Goal: Task Accomplishment & Management: Use online tool/utility

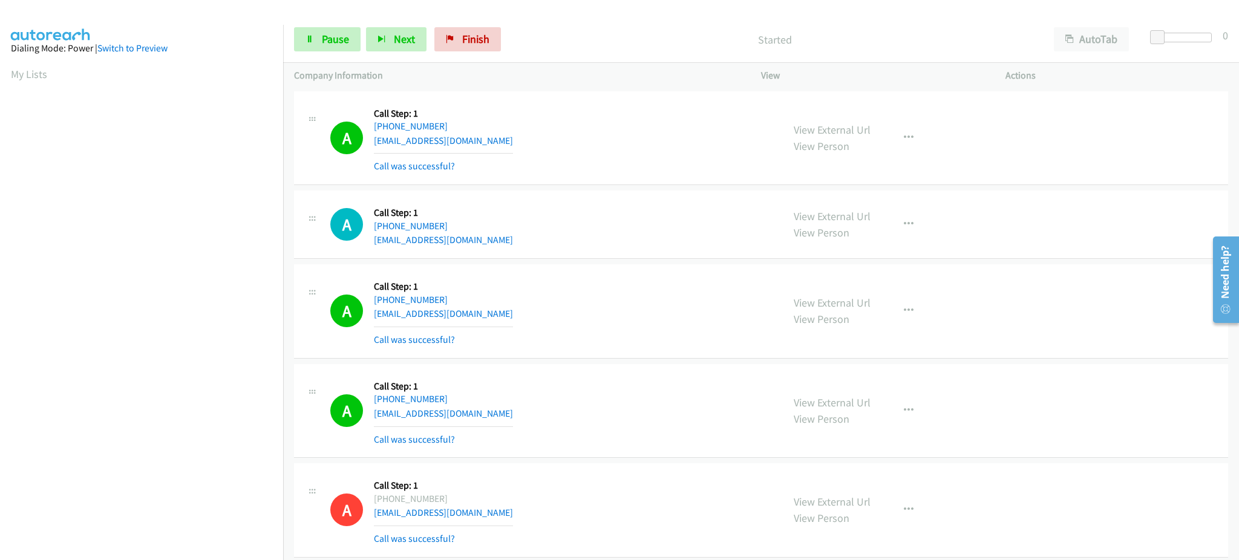
scroll to position [121, 0]
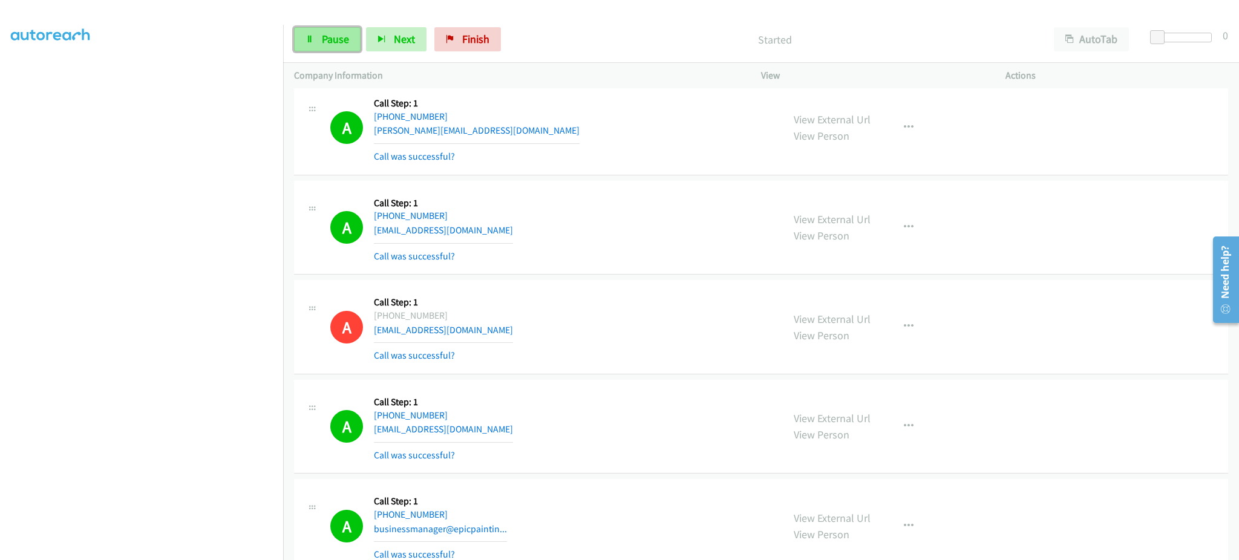
click at [339, 35] on span "Pause" at bounding box center [335, 39] width 27 height 14
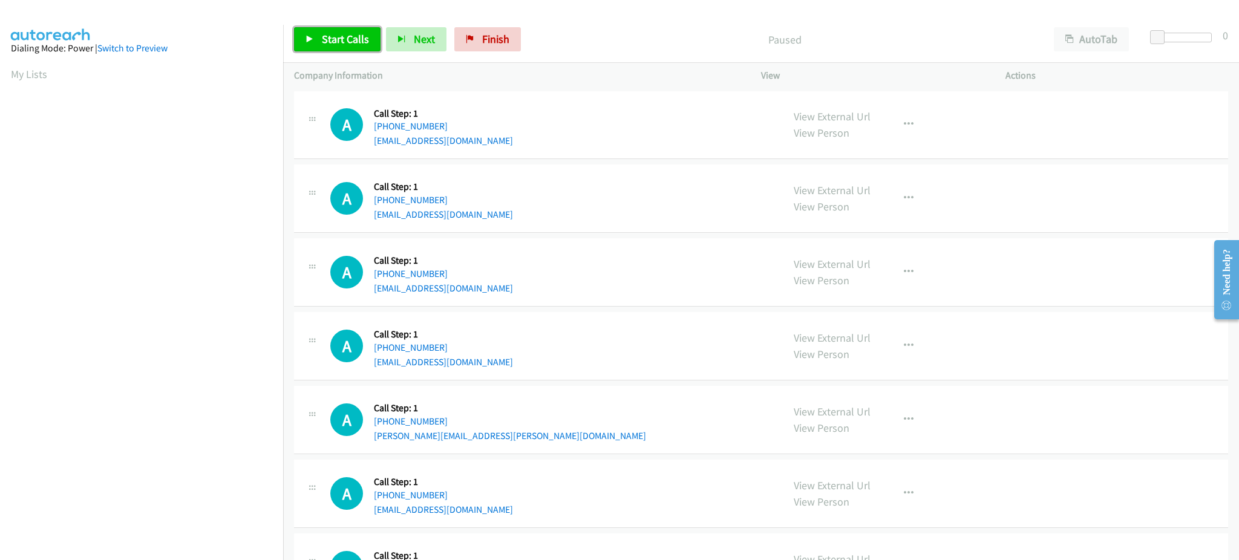
click at [349, 37] on span "Start Calls" at bounding box center [345, 39] width 47 height 14
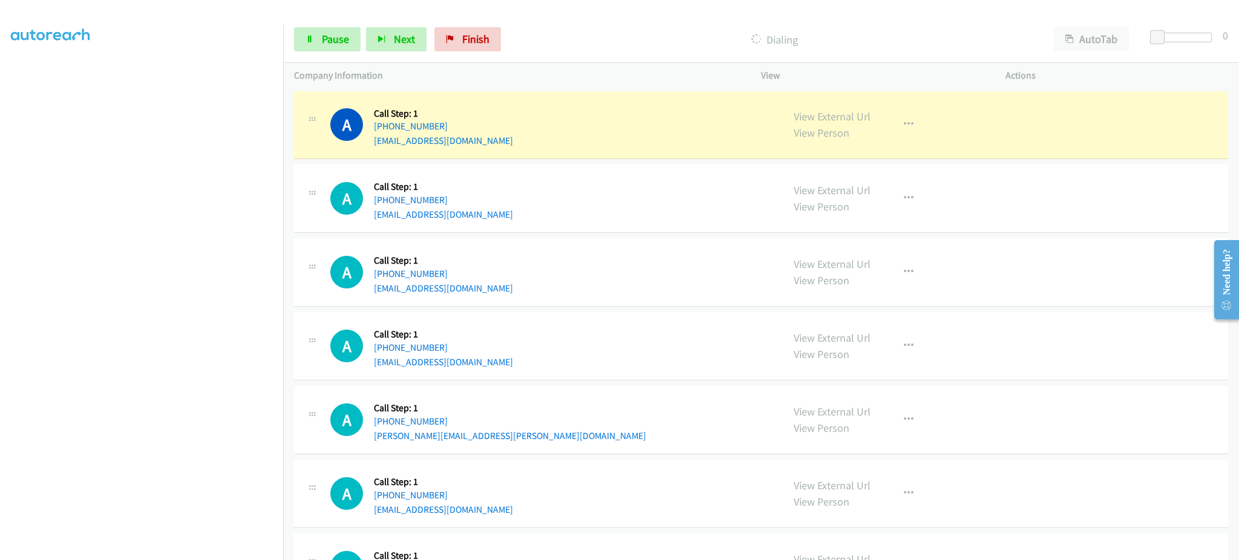
scroll to position [121, 0]
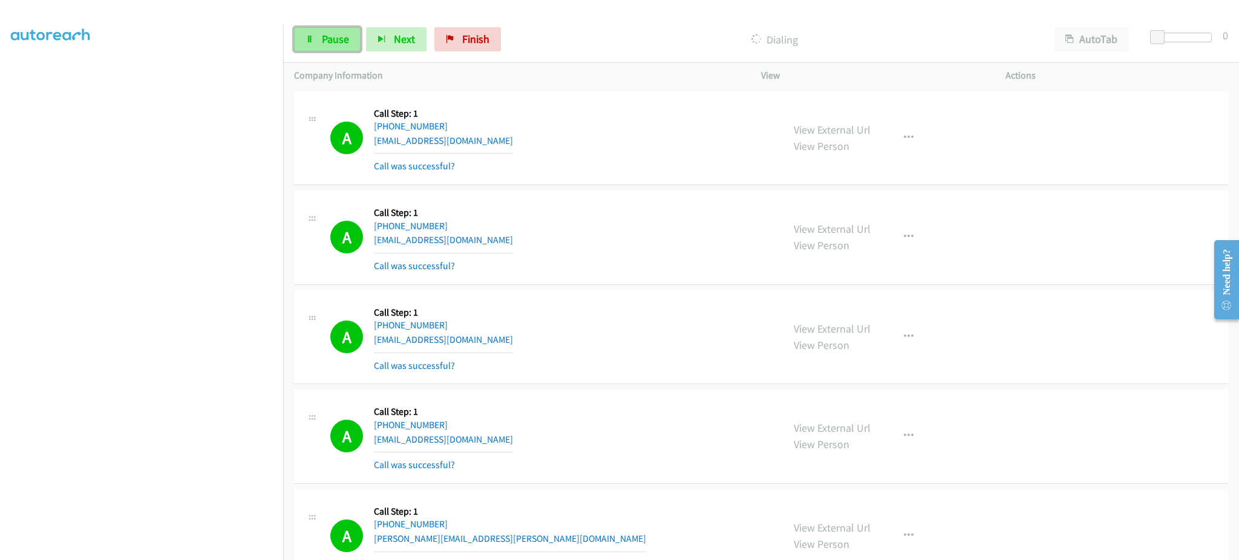
click at [328, 36] on span "Pause" at bounding box center [335, 39] width 27 height 14
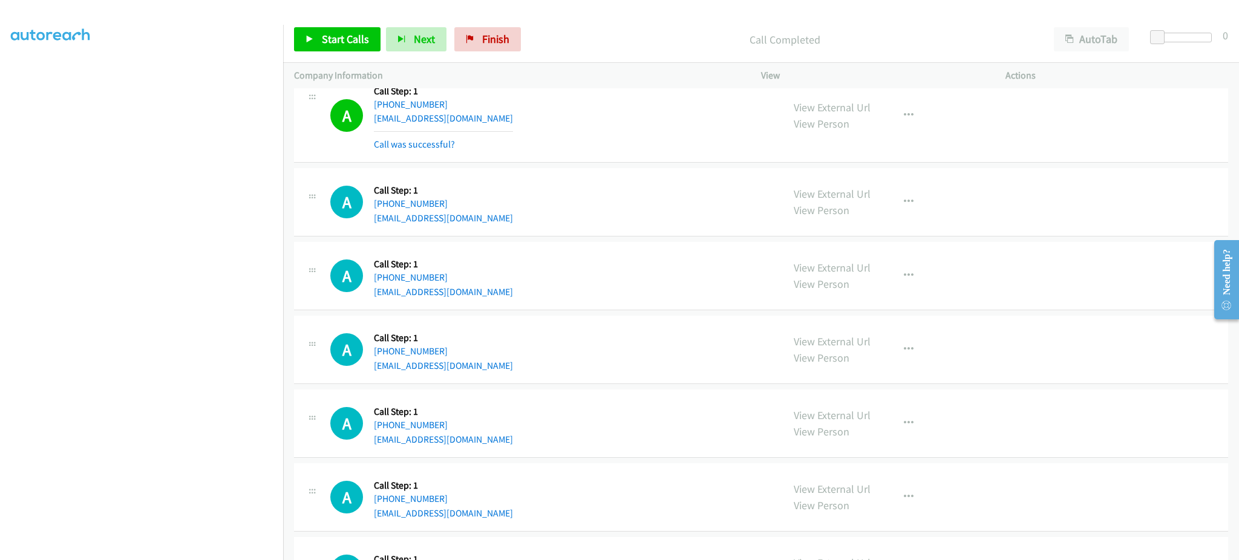
scroll to position [726, 0]
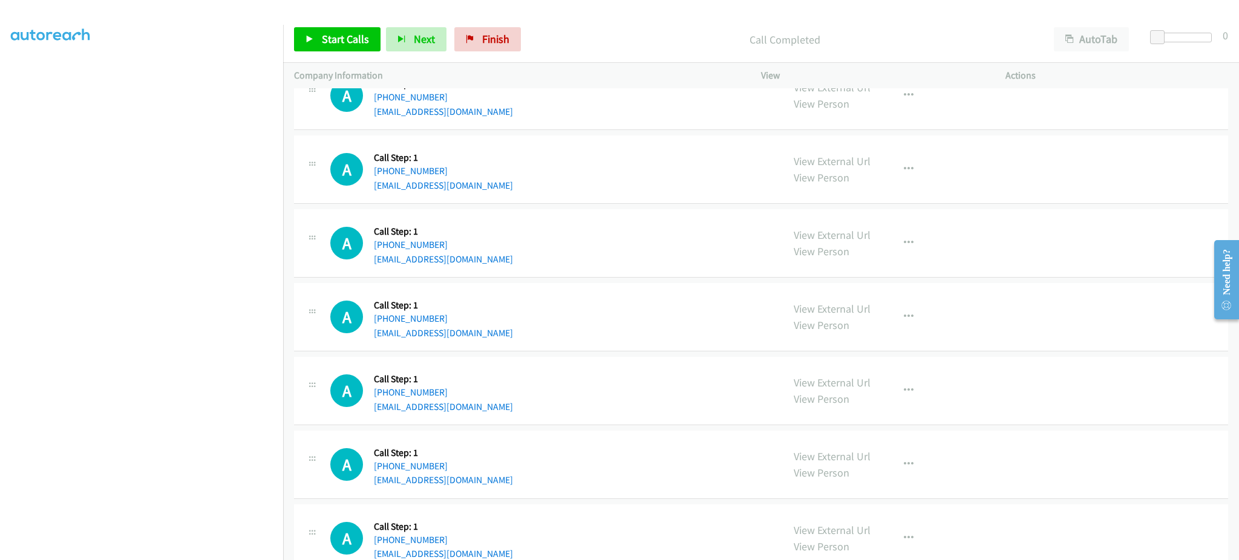
click at [483, 340] on div "A Callback Scheduled Call Step: 1 America/Los_Angeles +1 415-406-9159 xkakayy@g…" at bounding box center [551, 317] width 442 height 46
copy div "[EMAIL_ADDRESS][DOMAIN_NAME]"
click at [476, 411] on div "A Callback Scheduled Call Step: 1 America/Chicago +1 210-702-0752 dianna4me@yah…" at bounding box center [551, 391] width 442 height 46
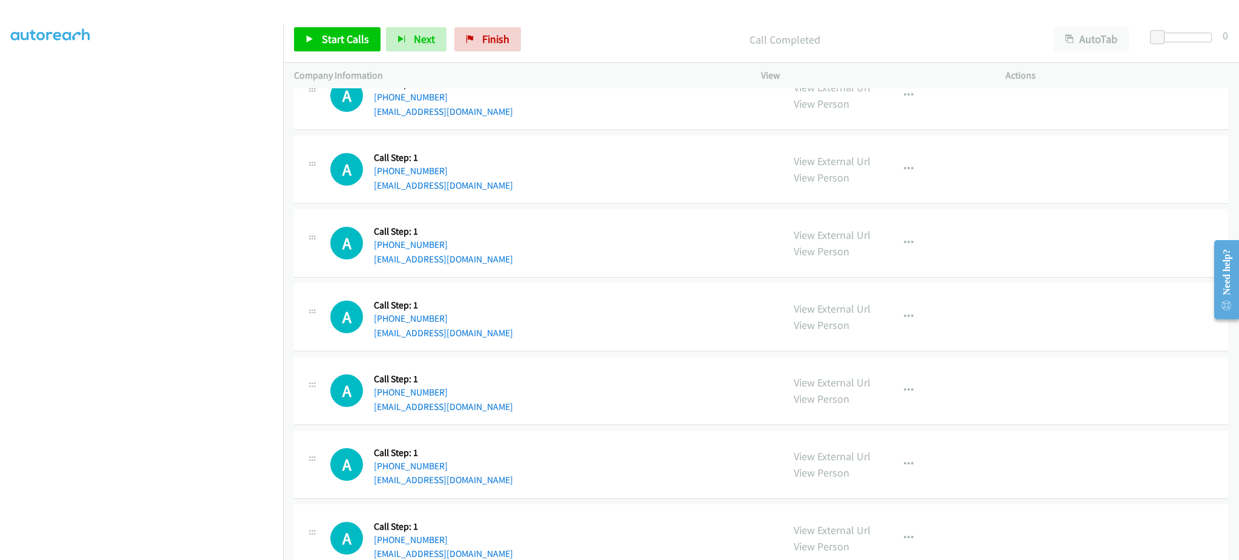
click at [476, 411] on div "A Callback Scheduled Call Step: 1 America/Chicago +1 210-702-0752 dianna4me@yah…" at bounding box center [551, 391] width 442 height 46
copy div "[EMAIL_ADDRESS][DOMAIN_NAME]"
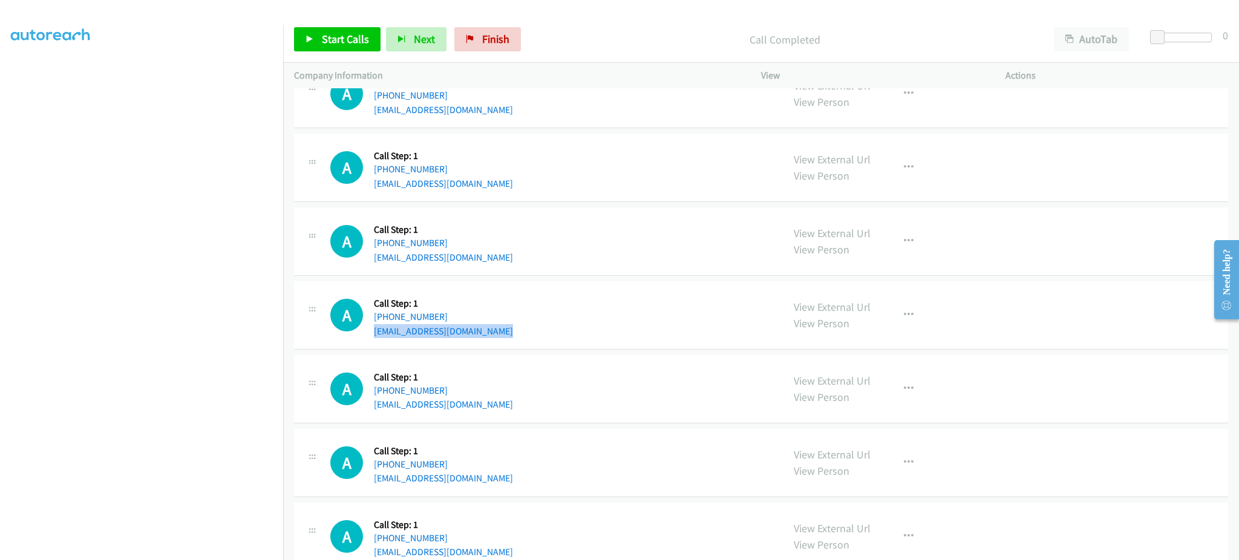
scroll to position [834, 0]
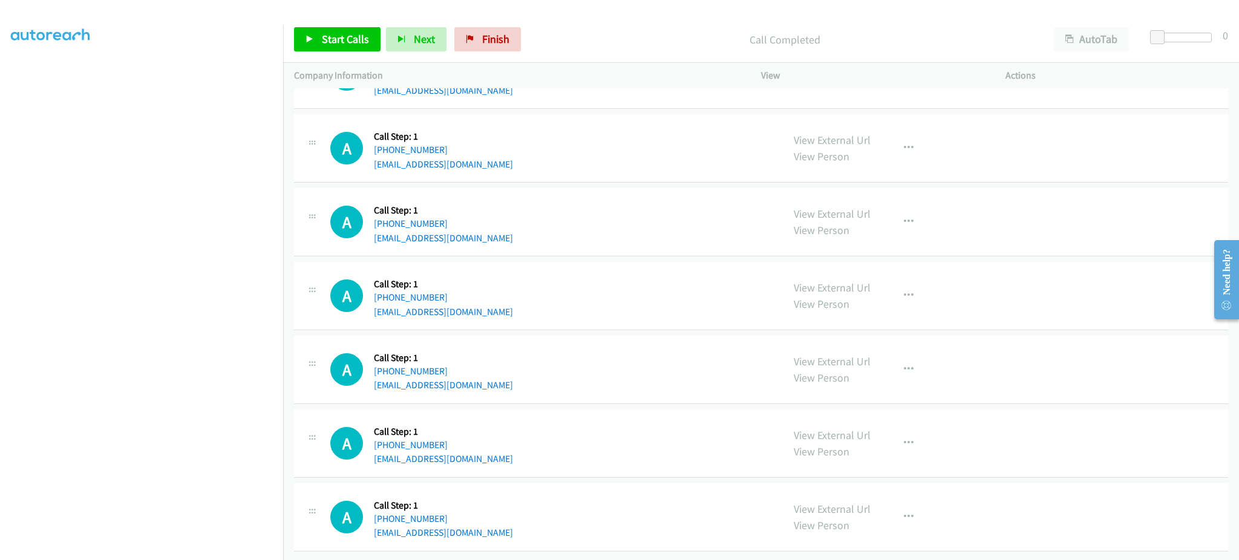
click at [493, 373] on div "A Callback Scheduled Call Step: 1 America/Los_Angeles +1 206-458-9220 creaneybi…" at bounding box center [551, 370] width 442 height 46
copy div "[EMAIL_ADDRESS][DOMAIN_NAME]"
click at [489, 445] on div "A Callback Scheduled Call Step: 1 America/Chicago +1 512-566-8887 rudyvco@yahoo…" at bounding box center [551, 444] width 442 height 46
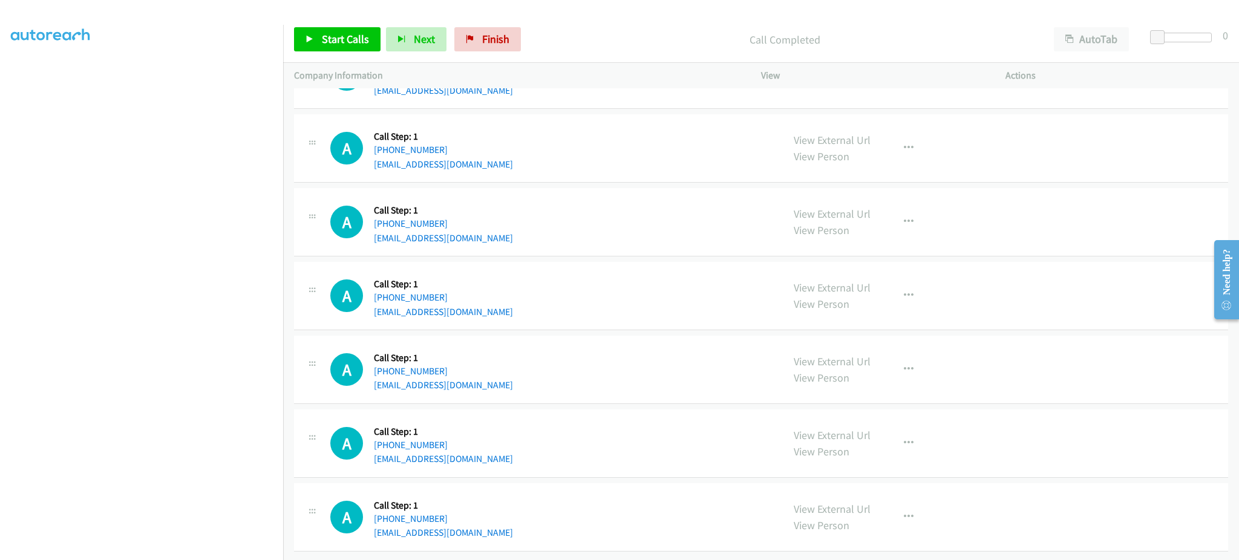
click at [489, 445] on div "A Callback Scheduled Call Step: 1 America/Chicago +1 512-566-8887 rudyvco@yahoo…" at bounding box center [551, 444] width 442 height 46
copy div "[EMAIL_ADDRESS][DOMAIN_NAME]"
click at [498, 512] on div "A Callback Scheduled Call Step: 1 America/Chicago +1 469-894-7212 shoyinkaeniol…" at bounding box center [551, 517] width 442 height 46
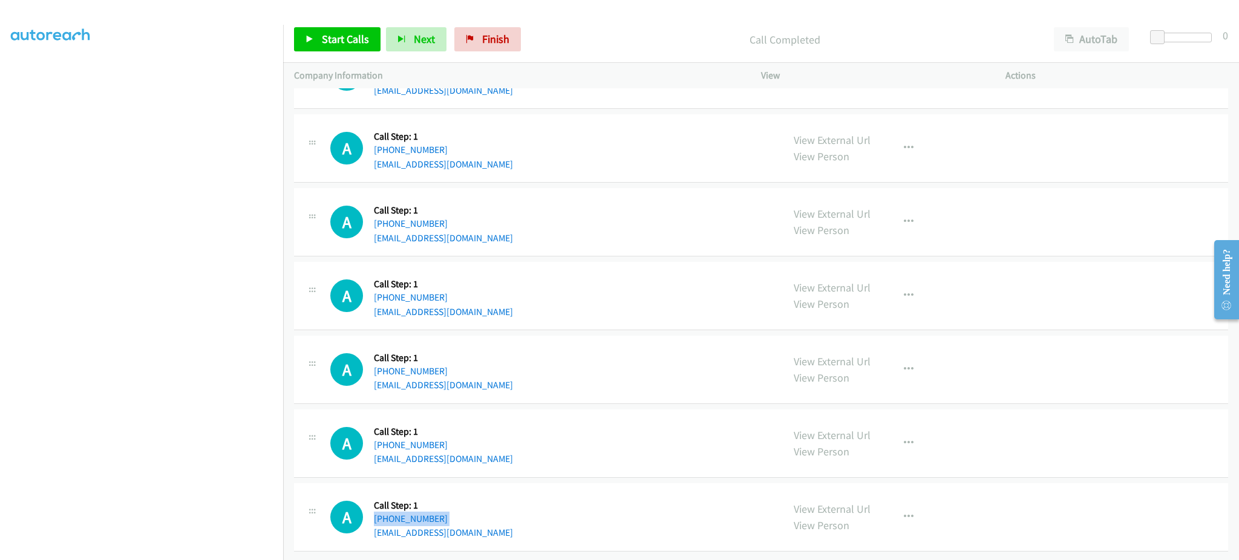
click at [498, 512] on div "A Callback Scheduled Call Step: 1 America/Chicago +1 469-894-7212 shoyinkaeniol…" at bounding box center [551, 517] width 442 height 46
click at [496, 514] on div "A Callback Scheduled Call Step: 1 America/Chicago +1 469-894-7212 shoyinkaeniol…" at bounding box center [551, 517] width 442 height 46
copy div "[EMAIL_ADDRESS][DOMAIN_NAME]"
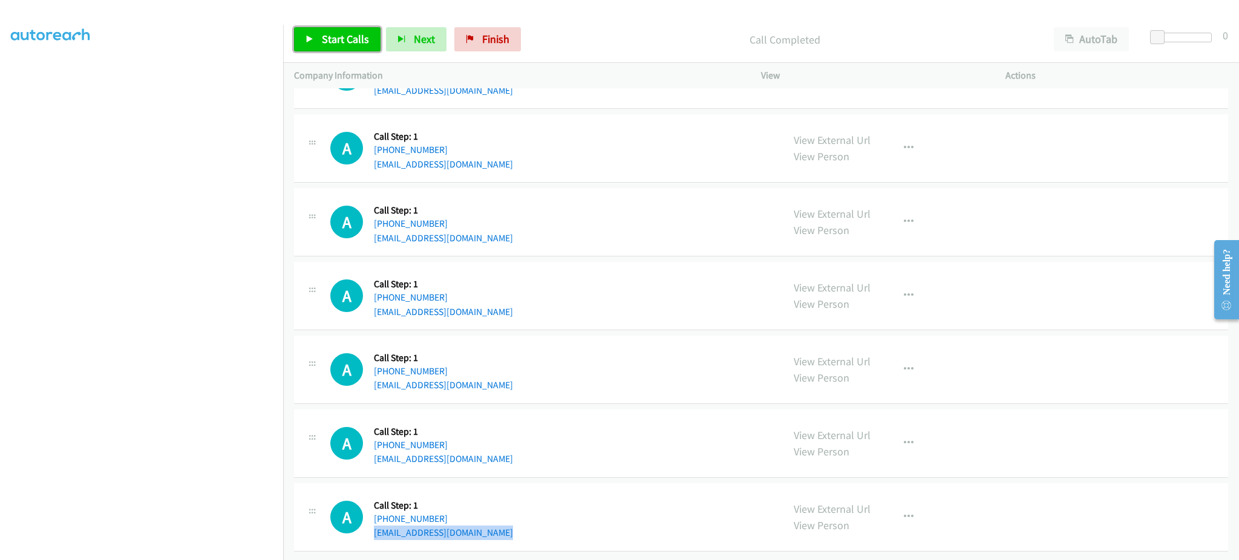
click at [334, 44] on span "Start Calls" at bounding box center [345, 39] width 47 height 14
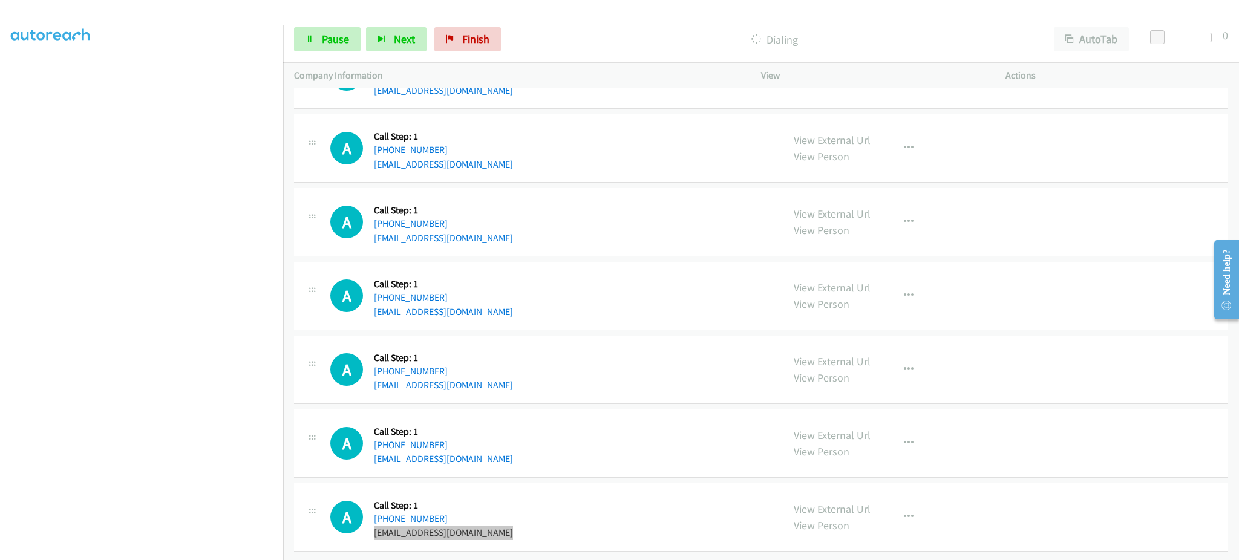
scroll to position [859, 0]
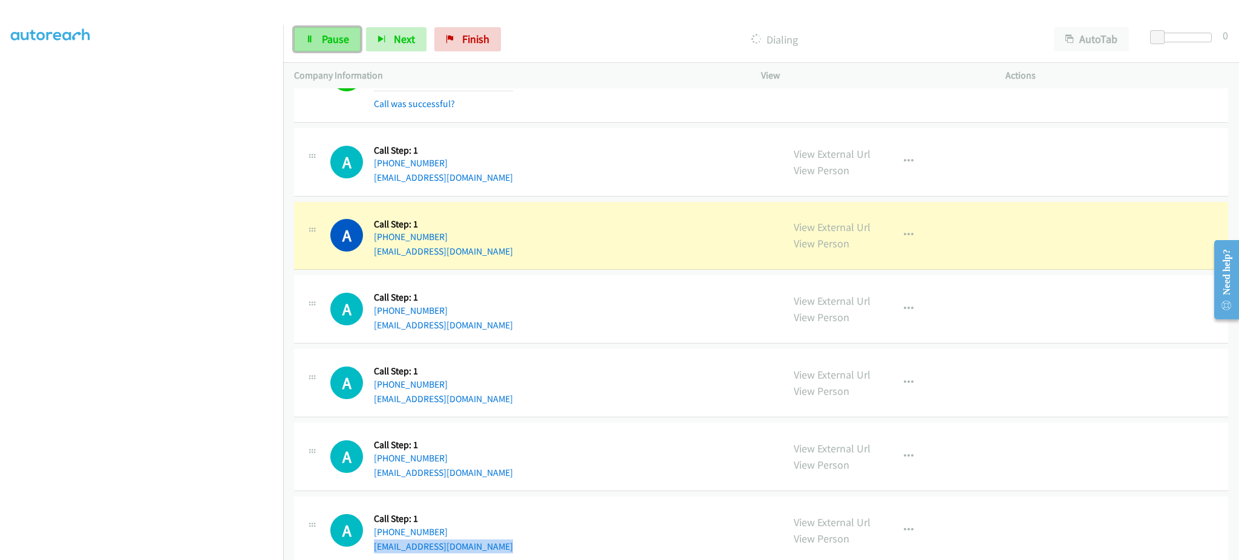
click at [313, 31] on link "Pause" at bounding box center [327, 39] width 67 height 24
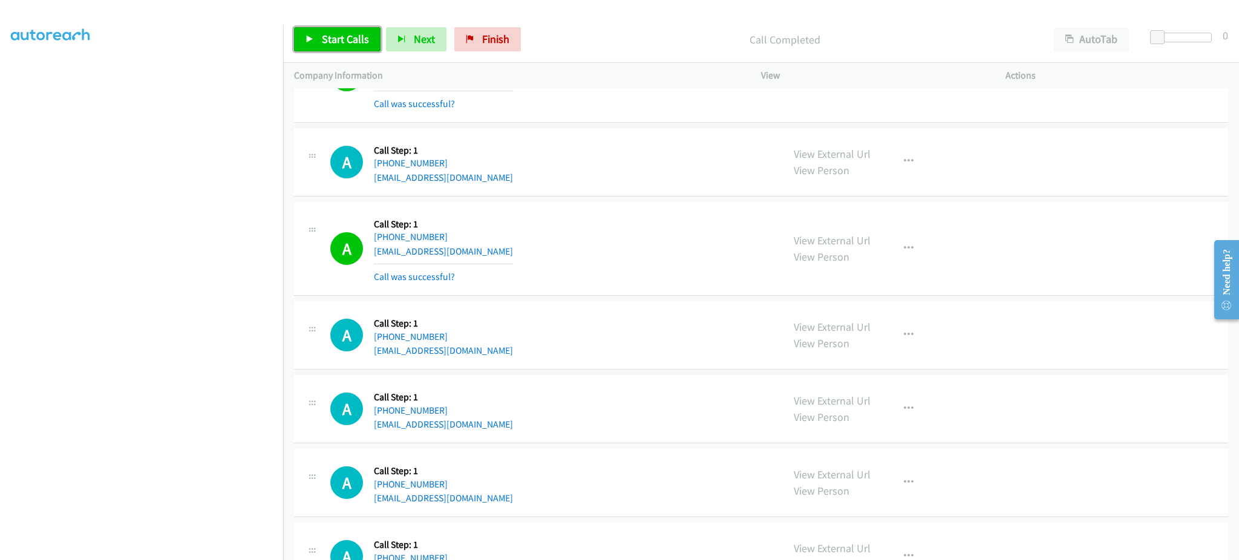
drag, startPoint x: 333, startPoint y: 38, endPoint x: 393, endPoint y: 16, distance: 63.2
click at [333, 38] on span "Start Calls" at bounding box center [345, 39] width 47 height 14
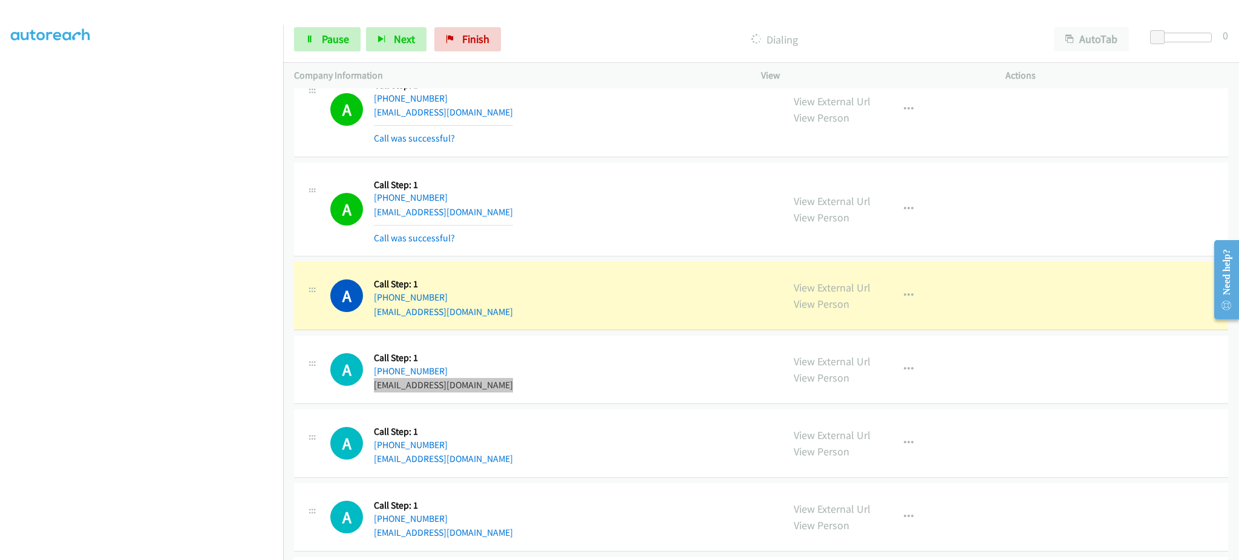
scroll to position [1101, 0]
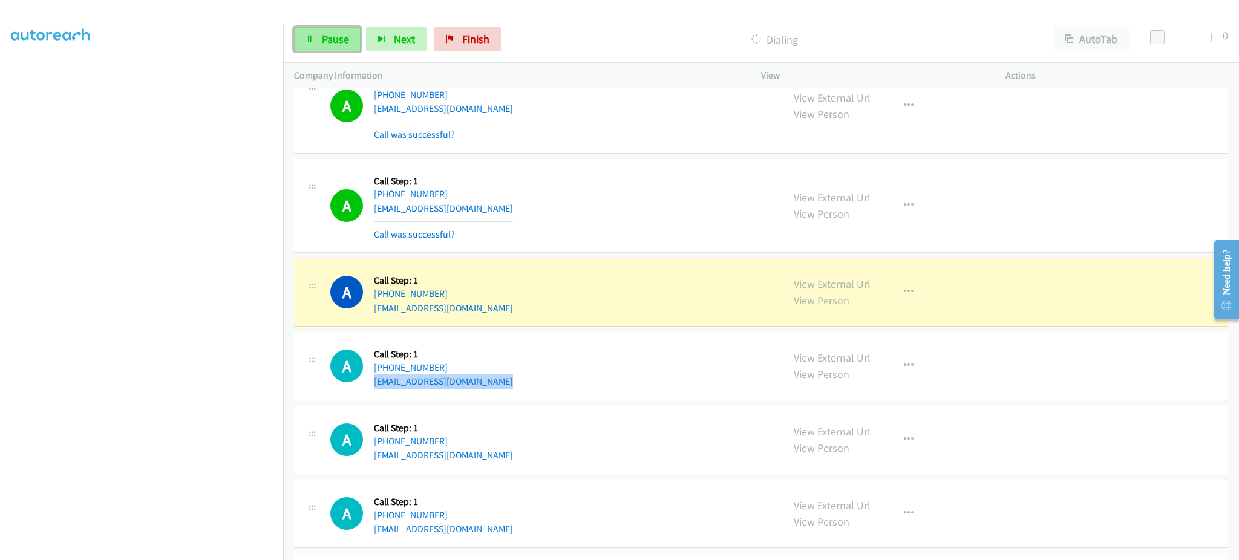
click at [341, 40] on span "Pause" at bounding box center [335, 39] width 27 height 14
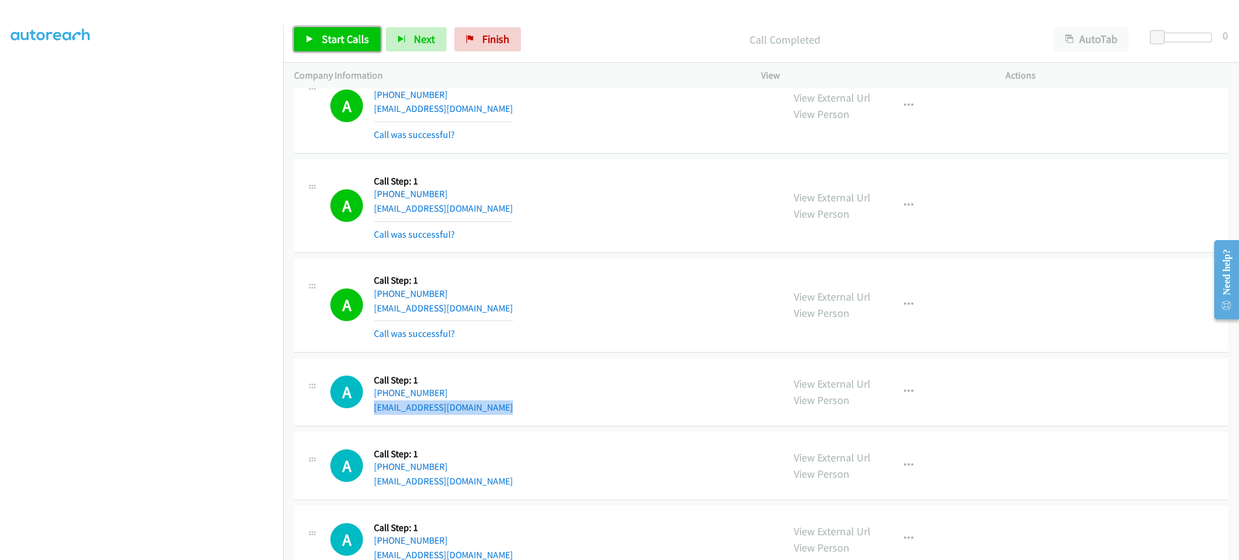
click at [336, 36] on span "Start Calls" at bounding box center [345, 39] width 47 height 14
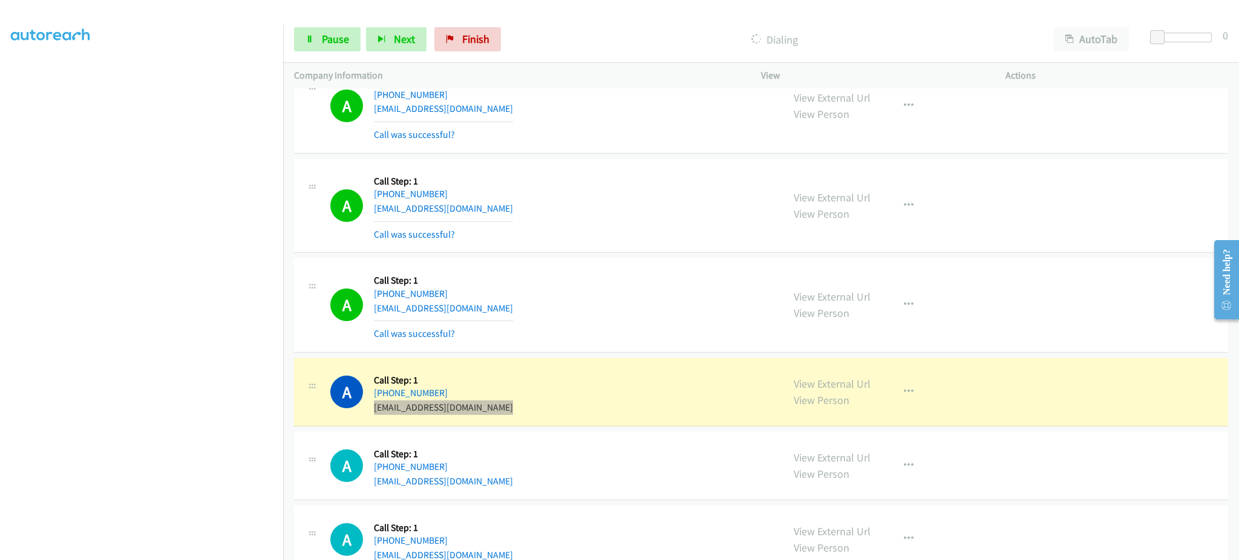
scroll to position [1343, 0]
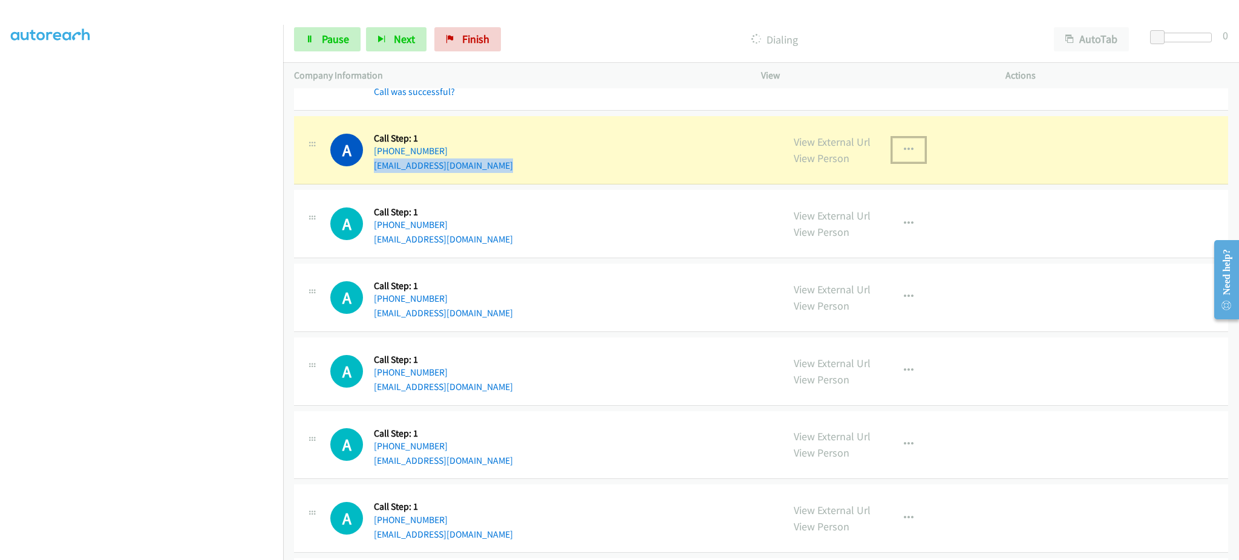
click at [896, 149] on button "button" at bounding box center [909, 150] width 33 height 24
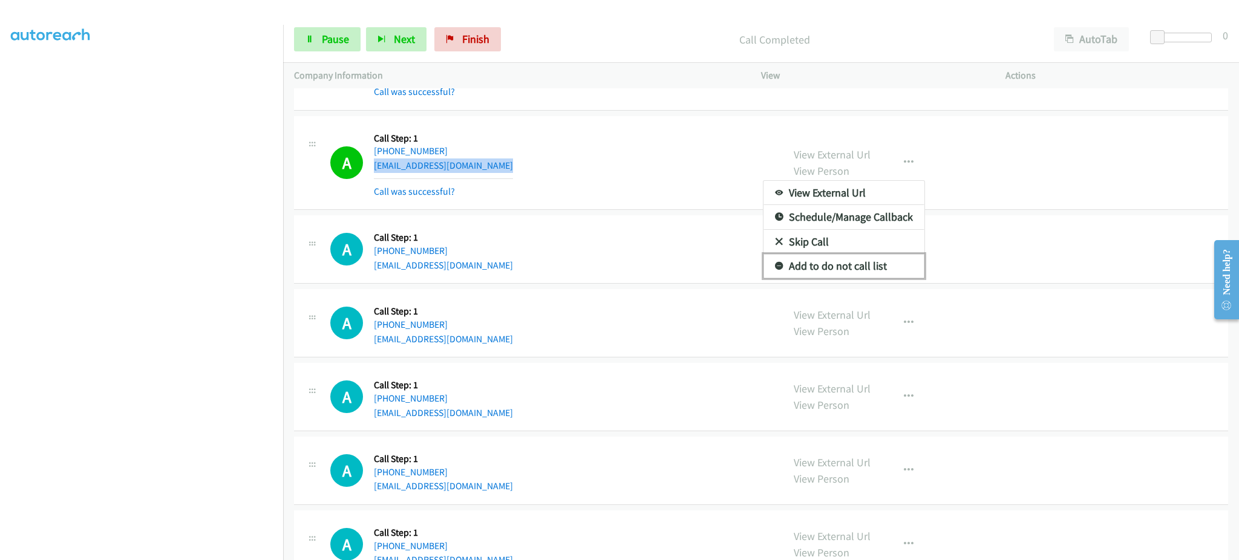
click at [859, 266] on link "Add to do not call list" at bounding box center [844, 266] width 161 height 24
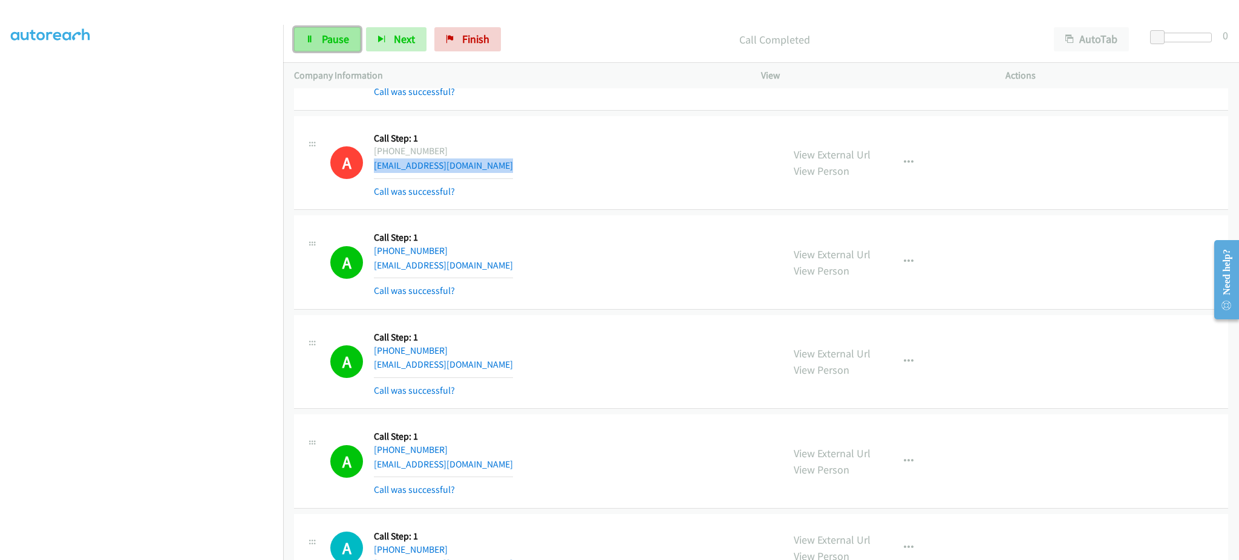
click at [339, 43] on span "Pause" at bounding box center [335, 39] width 27 height 14
click at [366, 43] on span "Start Calls" at bounding box center [345, 39] width 47 height 14
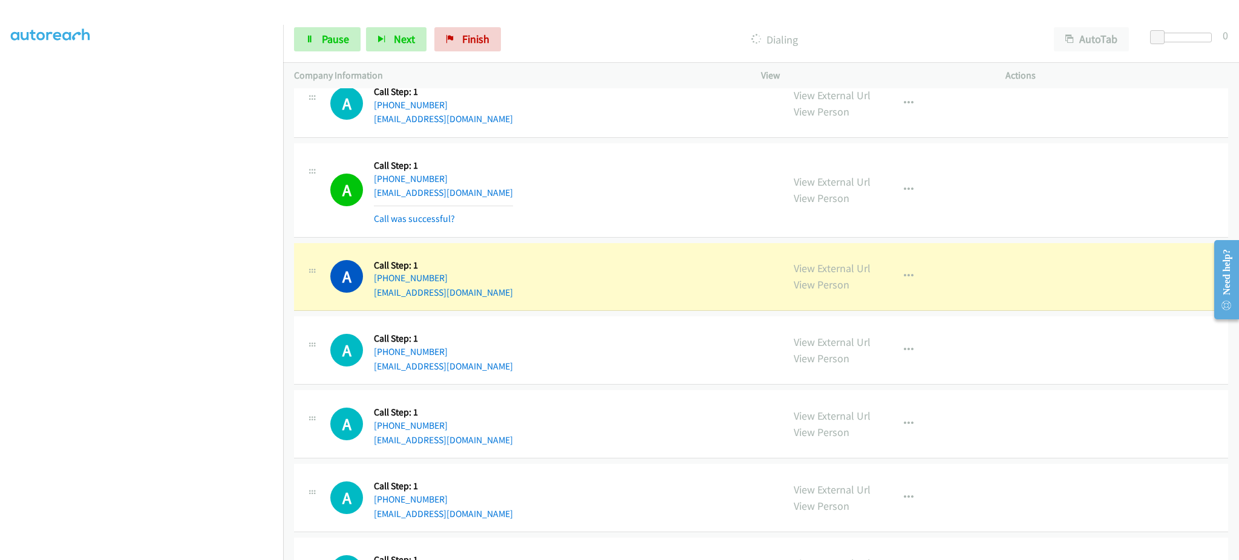
scroll to position [1828, 0]
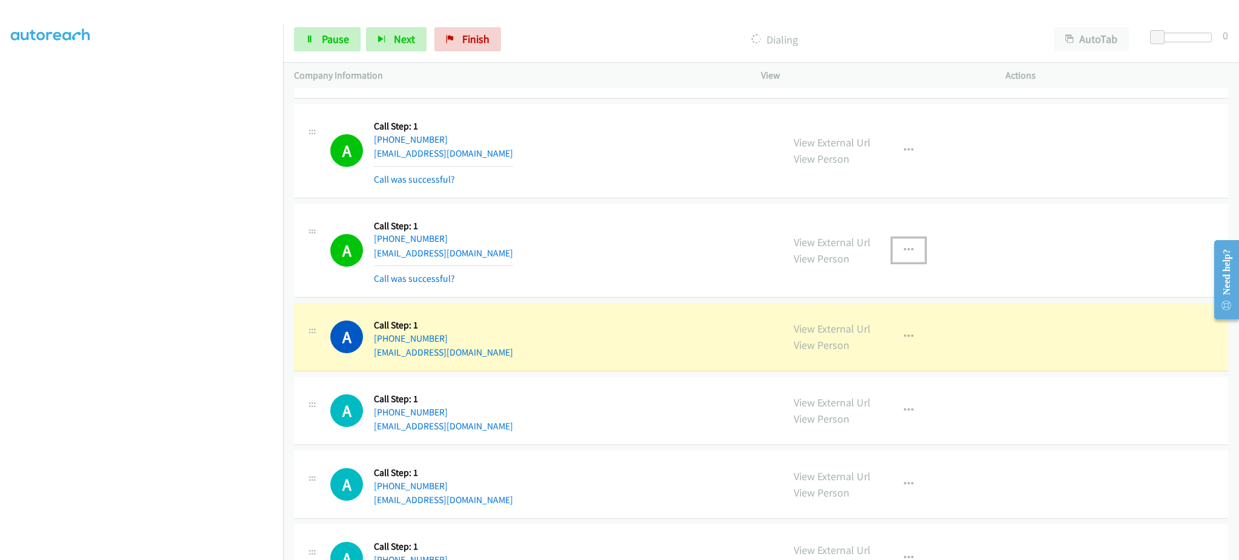
click at [904, 250] on icon "button" at bounding box center [909, 251] width 10 height 10
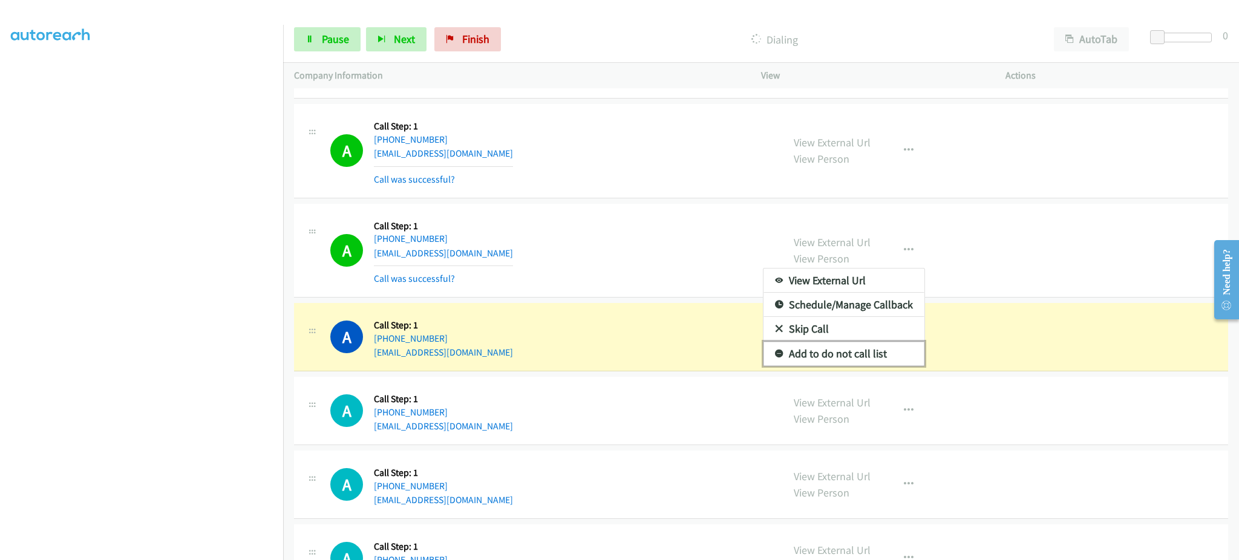
click at [864, 355] on link "Add to do not call list" at bounding box center [844, 354] width 161 height 24
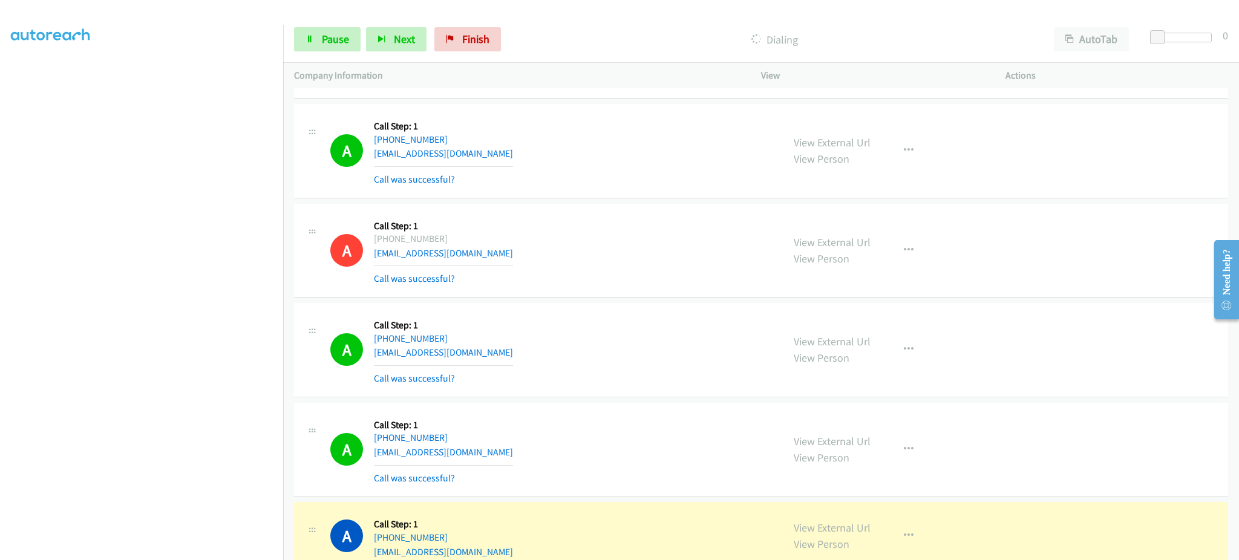
scroll to position [2070, 0]
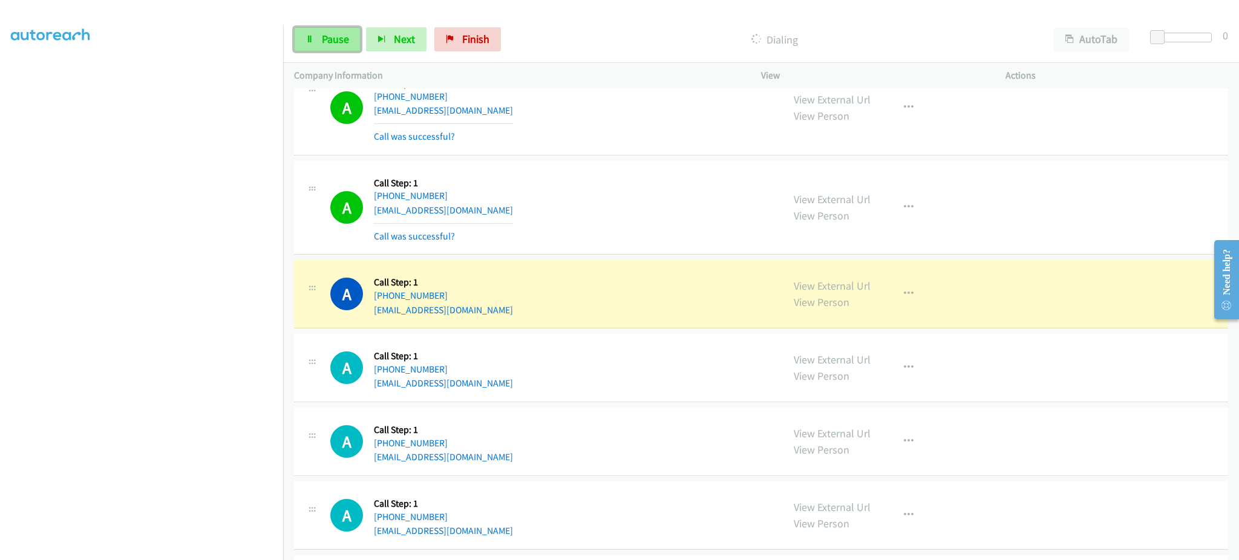
click at [333, 34] on span "Pause" at bounding box center [335, 39] width 27 height 14
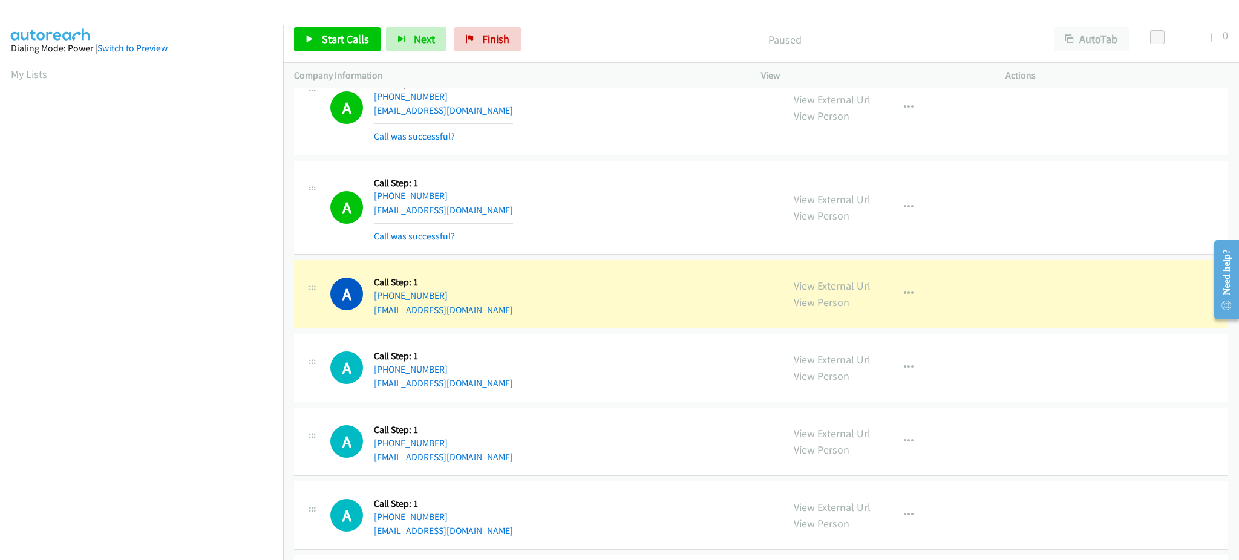
scroll to position [121, 0]
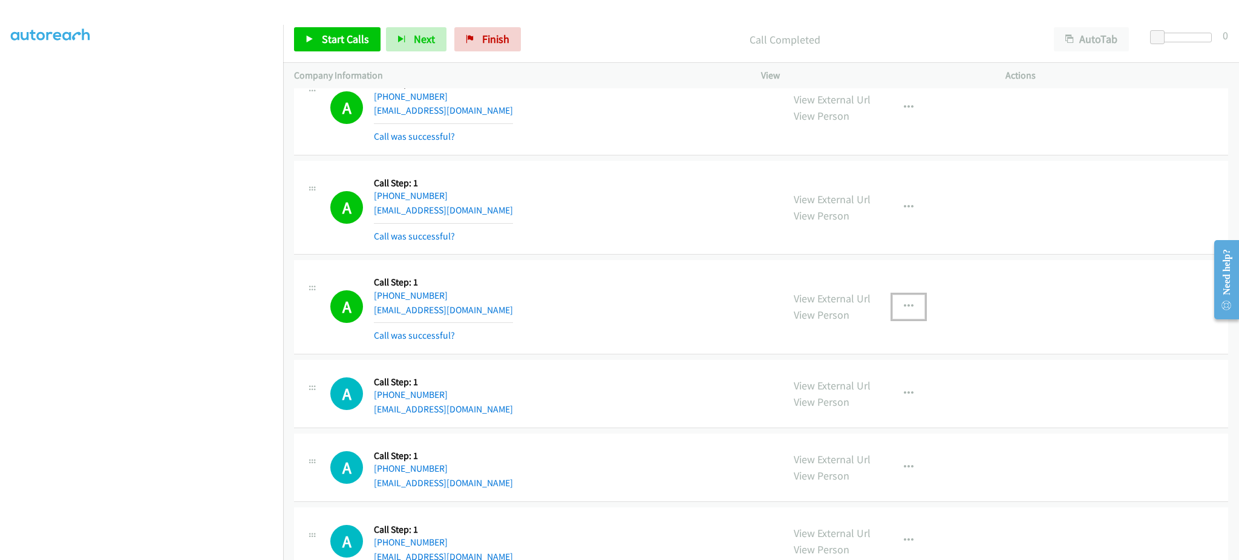
click at [894, 301] on button "button" at bounding box center [909, 307] width 33 height 24
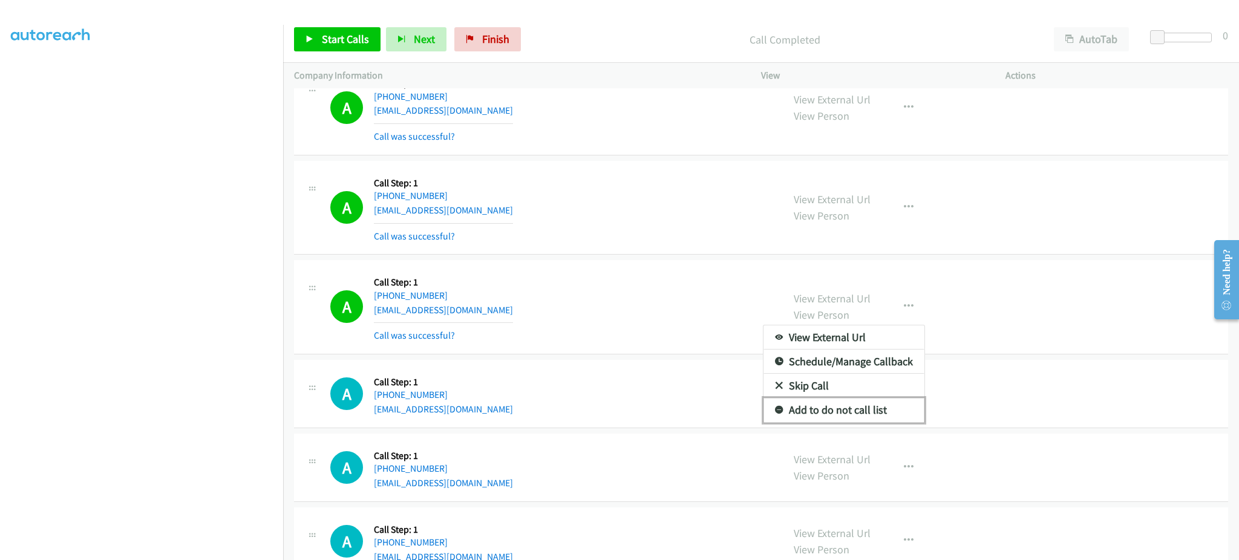
click at [870, 403] on link "Add to do not call list" at bounding box center [844, 410] width 161 height 24
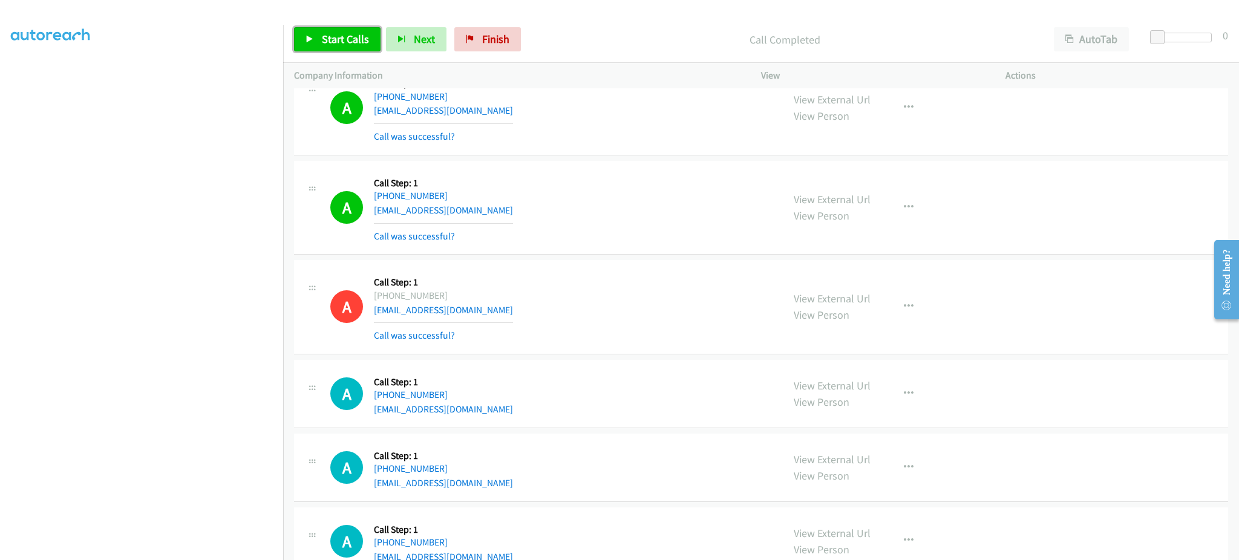
click at [323, 51] on link "Start Calls" at bounding box center [337, 39] width 87 height 24
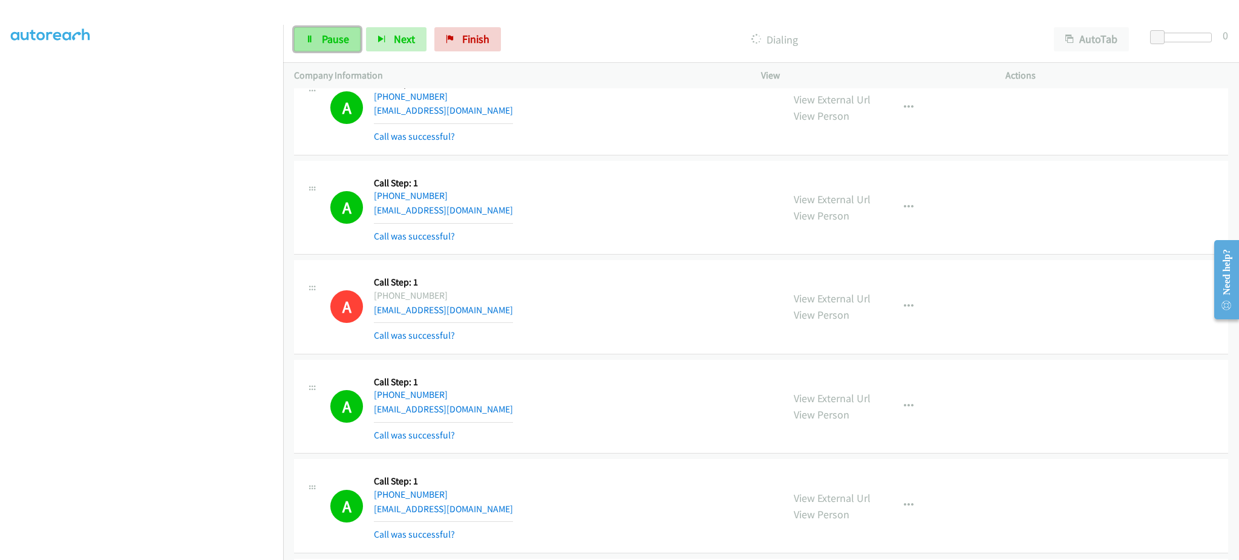
click at [340, 39] on span "Pause" at bounding box center [335, 39] width 27 height 14
click at [360, 44] on span "Start Calls" at bounding box center [345, 39] width 47 height 14
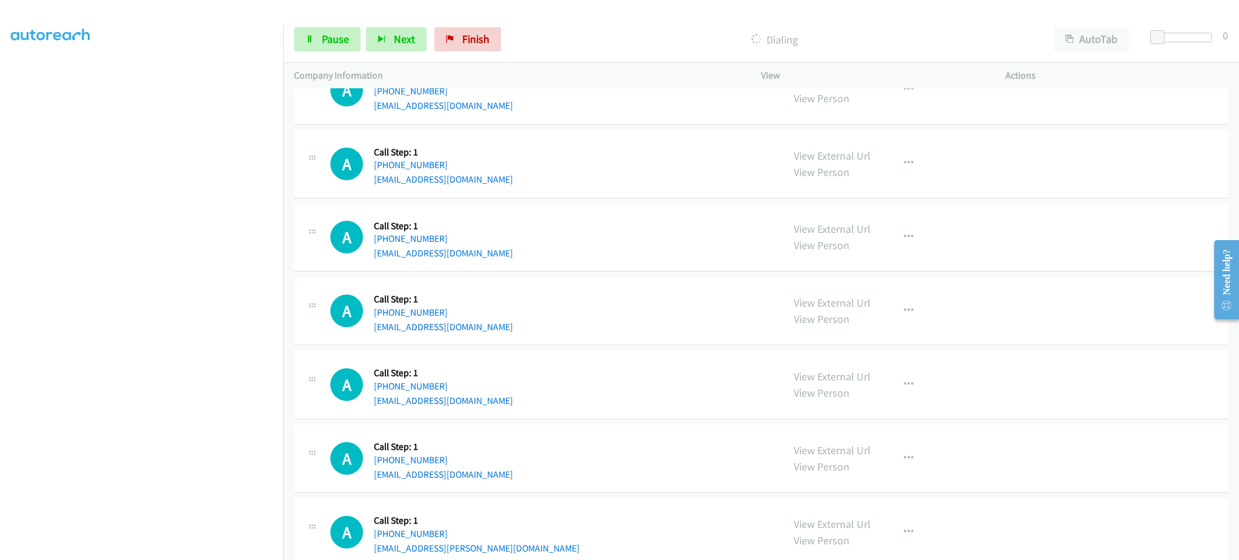
scroll to position [2931, 0]
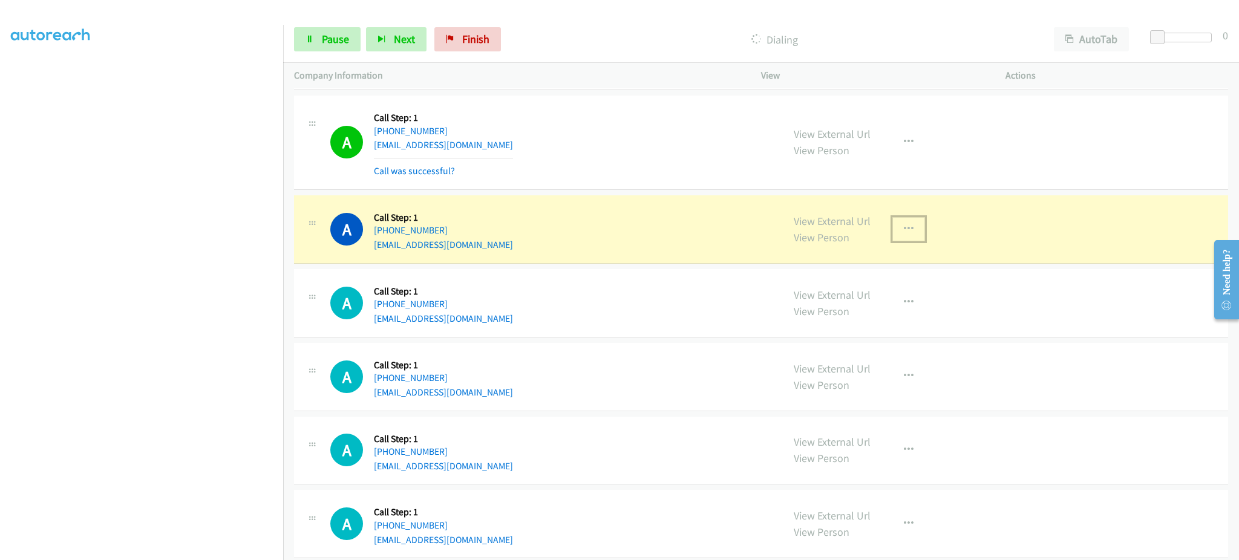
click at [894, 238] on button "button" at bounding box center [909, 229] width 33 height 24
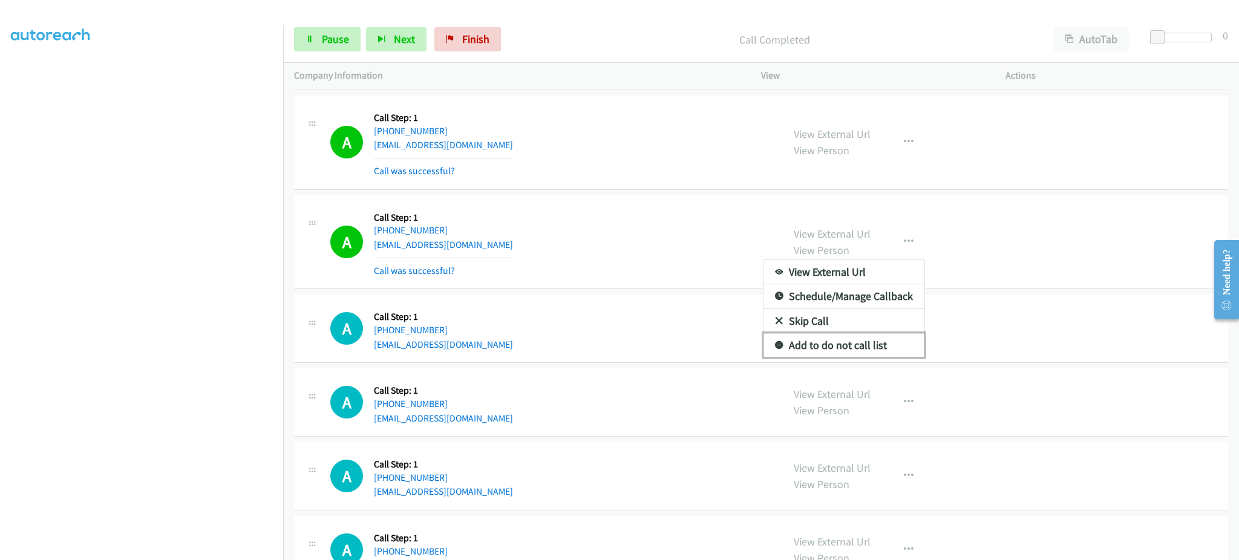
drag, startPoint x: 873, startPoint y: 347, endPoint x: 730, endPoint y: 298, distance: 151.0
click at [873, 347] on link "Add to do not call list" at bounding box center [844, 345] width 161 height 24
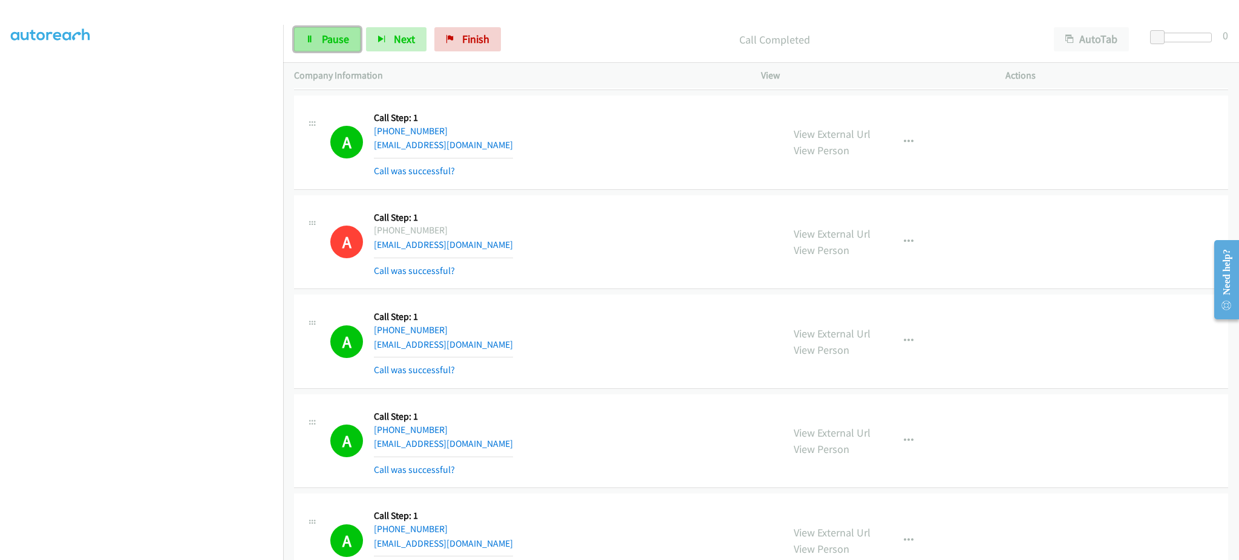
click at [333, 37] on span "Pause" at bounding box center [335, 39] width 27 height 14
click at [332, 34] on span "Start Calls" at bounding box center [345, 39] width 47 height 14
click at [684, 327] on div "A Callback Scheduled Call Step: 1 America/Chicago +1 847-769-1709 jameskyang@ya…" at bounding box center [551, 342] width 442 height 72
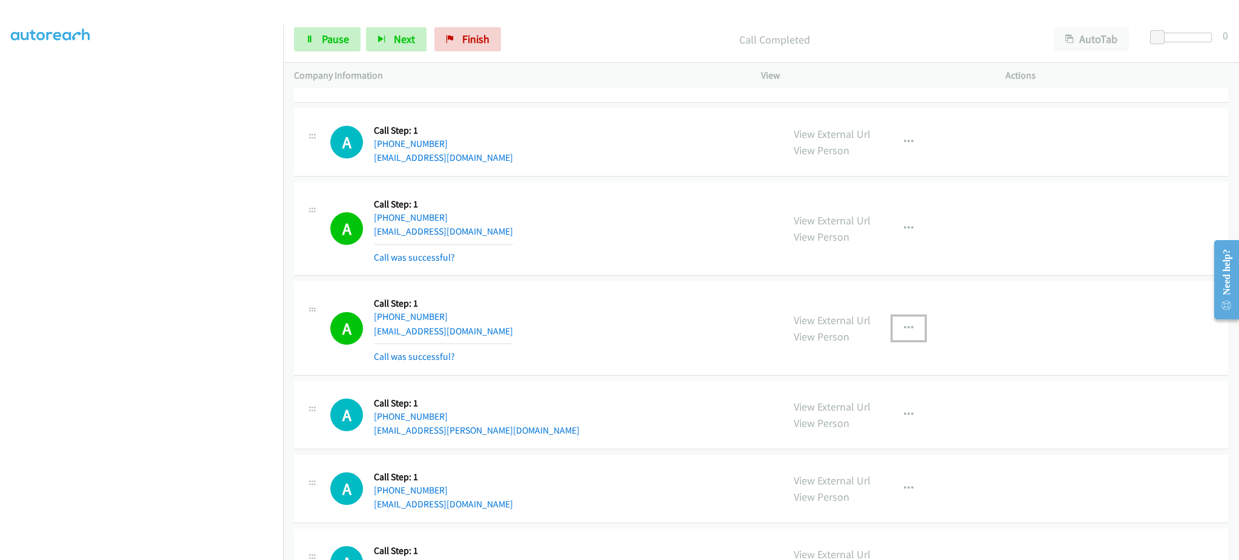
click at [894, 330] on button "button" at bounding box center [909, 328] width 33 height 24
click at [862, 425] on link "Add to do not call list" at bounding box center [844, 432] width 161 height 24
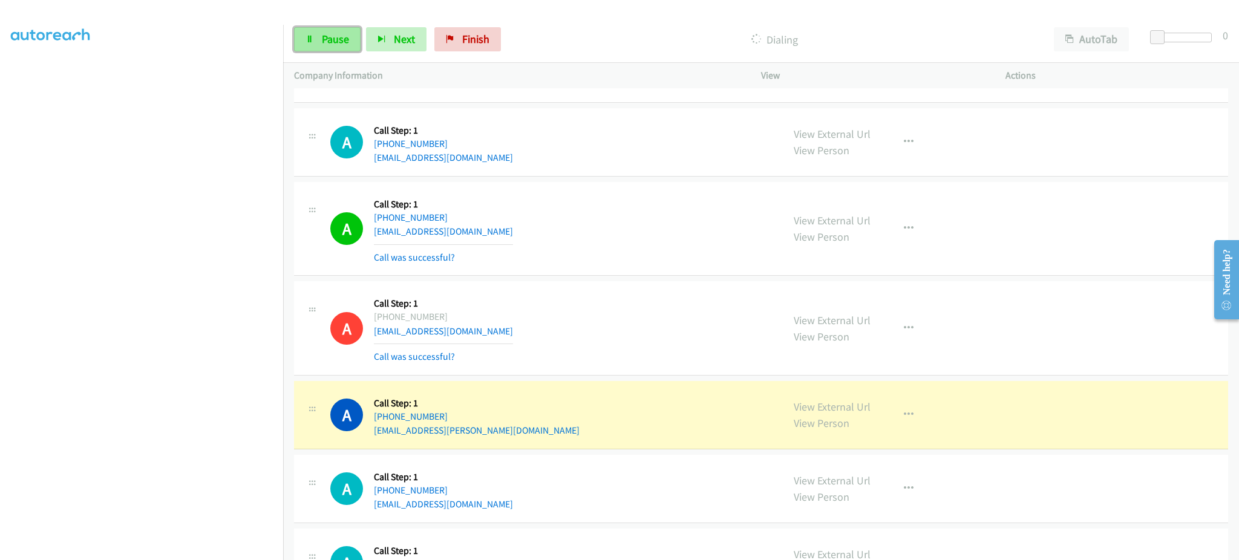
click at [347, 33] on span "Pause" at bounding box center [335, 39] width 27 height 14
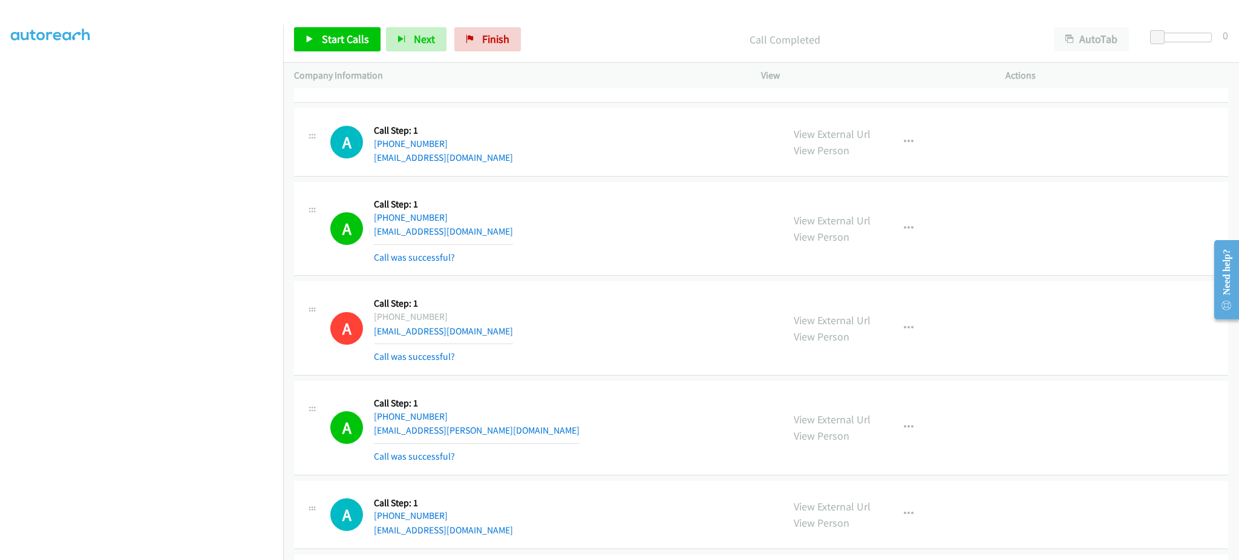
scroll to position [306, 0]
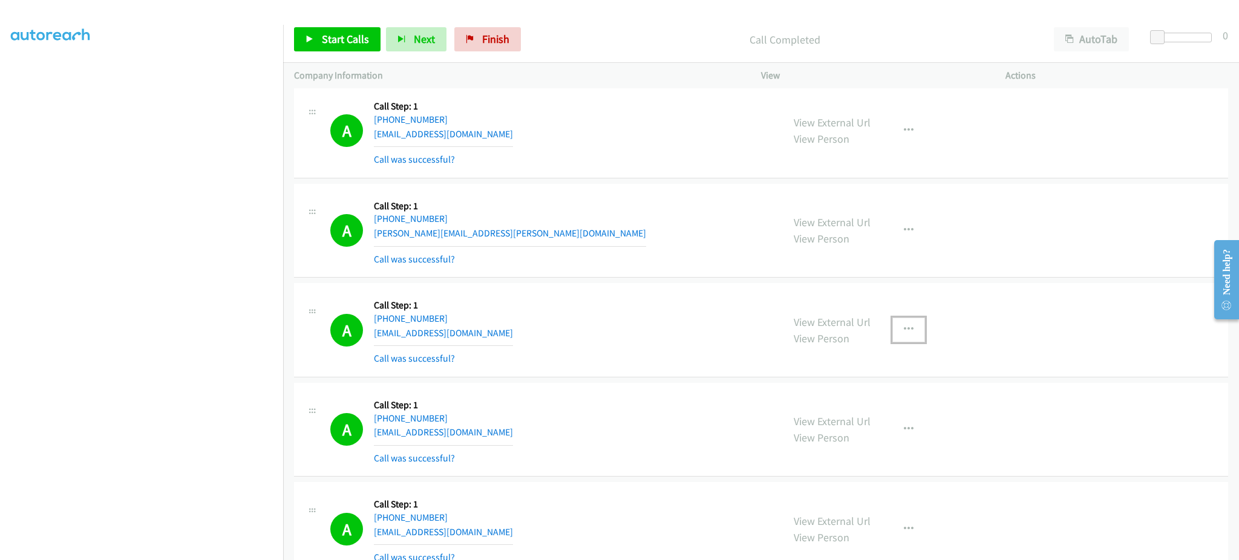
drag, startPoint x: 905, startPoint y: 339, endPoint x: 887, endPoint y: 376, distance: 41.1
click at [905, 338] on button "button" at bounding box center [909, 330] width 33 height 24
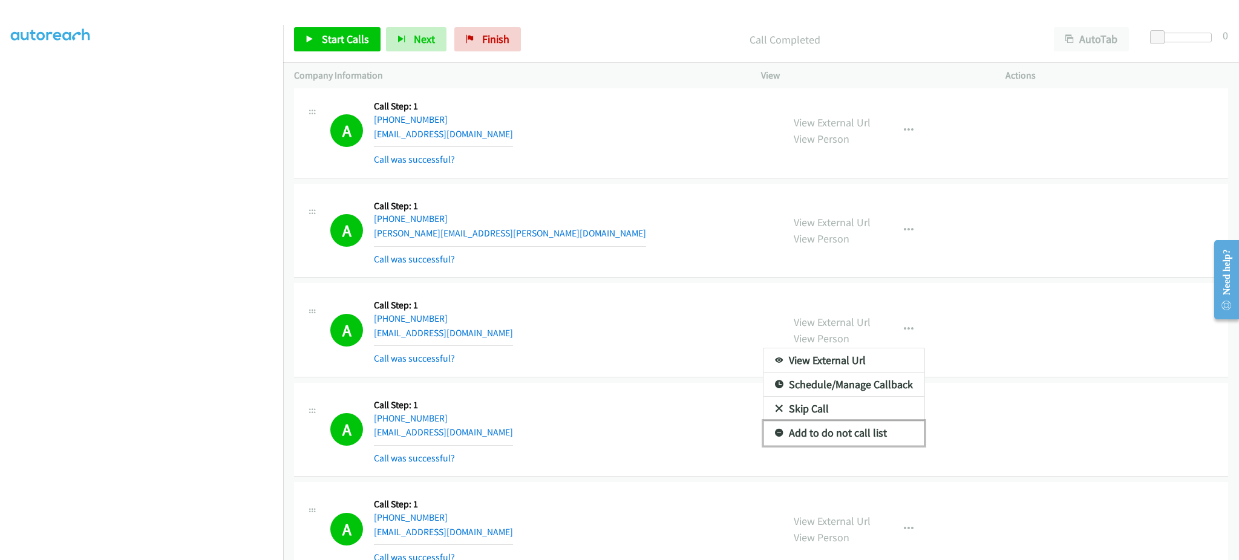
click at [891, 427] on link "Add to do not call list" at bounding box center [844, 433] width 161 height 24
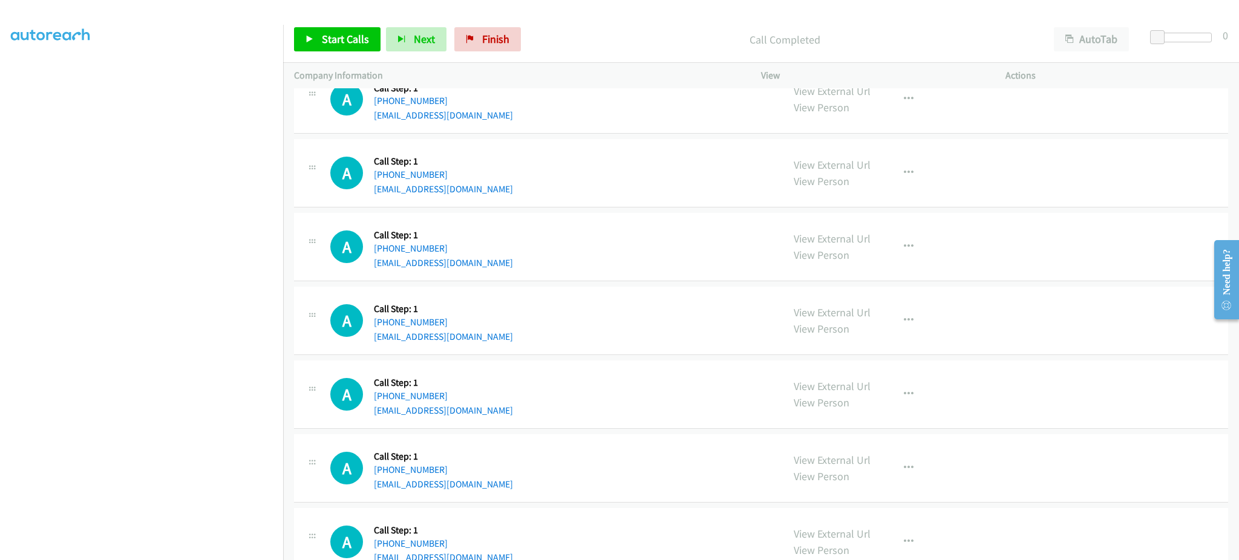
scroll to position [3945, 0]
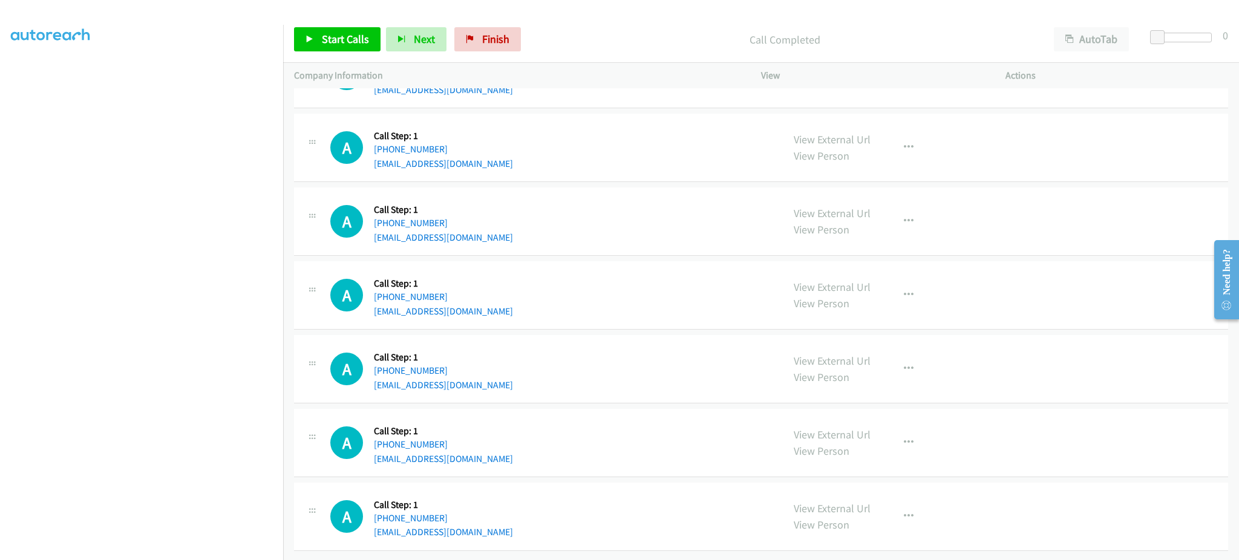
click at [477, 226] on div "A Callback Scheduled Call Step: 1 America/Los_Angeles +1 310-562-8121 ayk12530@…" at bounding box center [551, 221] width 442 height 46
copy div "ayk12530@gmail.com"
click at [499, 298] on div "A Callback Scheduled Call Step: 1 America/Los_Angeles +1 858-229-8103 jhuynh747…" at bounding box center [551, 295] width 442 height 46
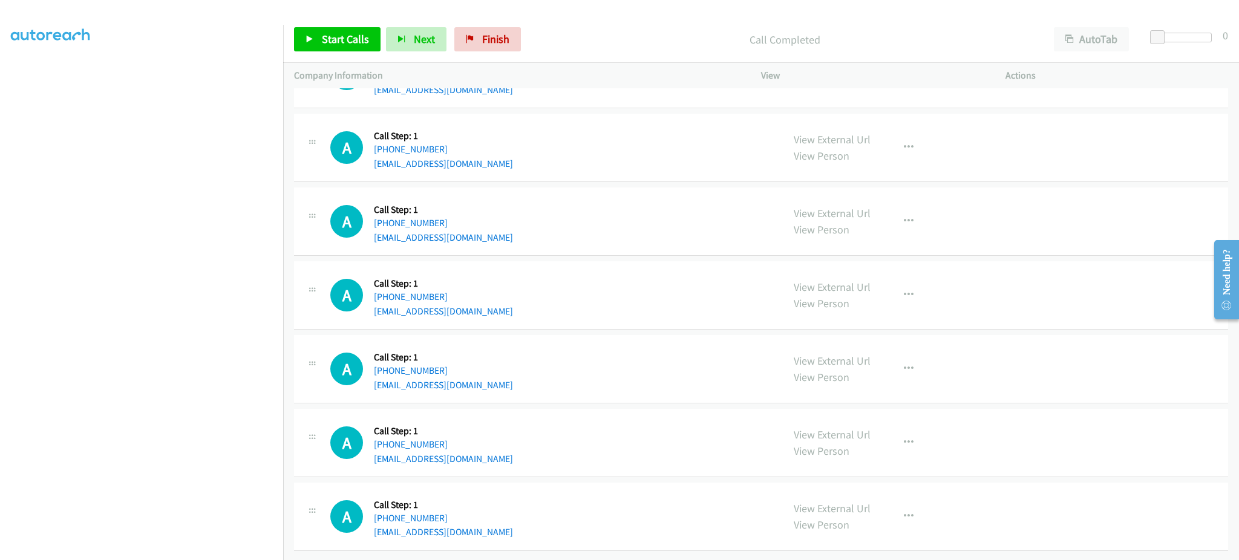
click at [499, 298] on div "A Callback Scheduled Call Step: 1 America/Los_Angeles +1 858-229-8103 jhuynh747…" at bounding box center [551, 295] width 442 height 46
copy div "jhuynh747@gmail.com"
click at [497, 379] on div "A Callback Scheduled Call Step: 1 America/New_York +1 517-420-9954 francisjaeva…" at bounding box center [551, 369] width 442 height 46
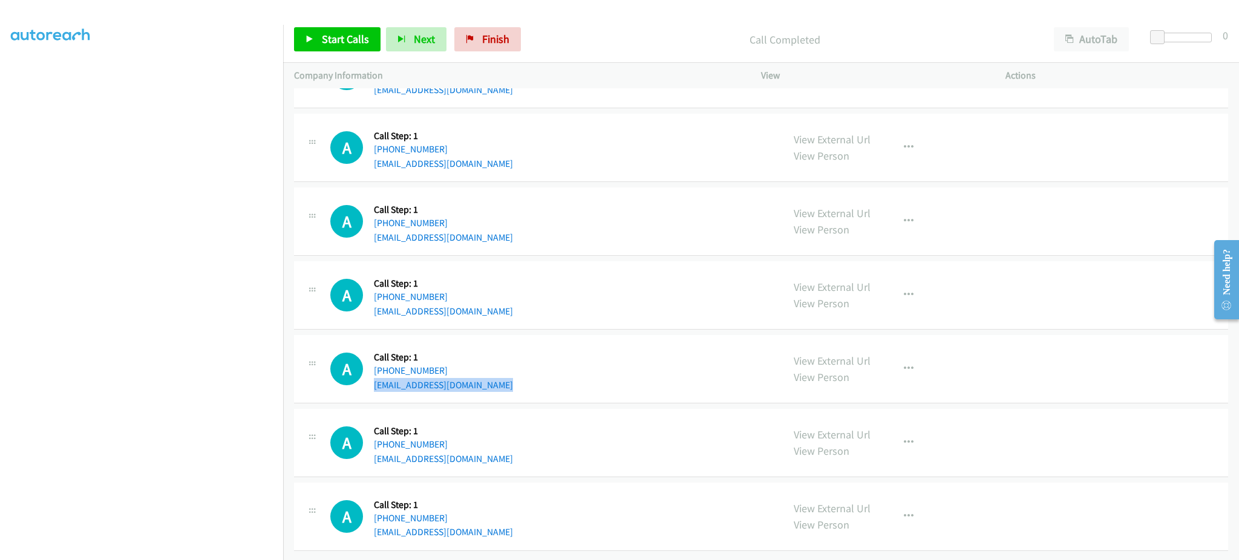
click at [497, 379] on div "A Callback Scheduled Call Step: 1 America/New_York +1 517-420-9954 francisjaeva…" at bounding box center [551, 369] width 442 height 46
copy div "francisjaevanie@gmail.com"
